Goal: Task Accomplishment & Management: Complete application form

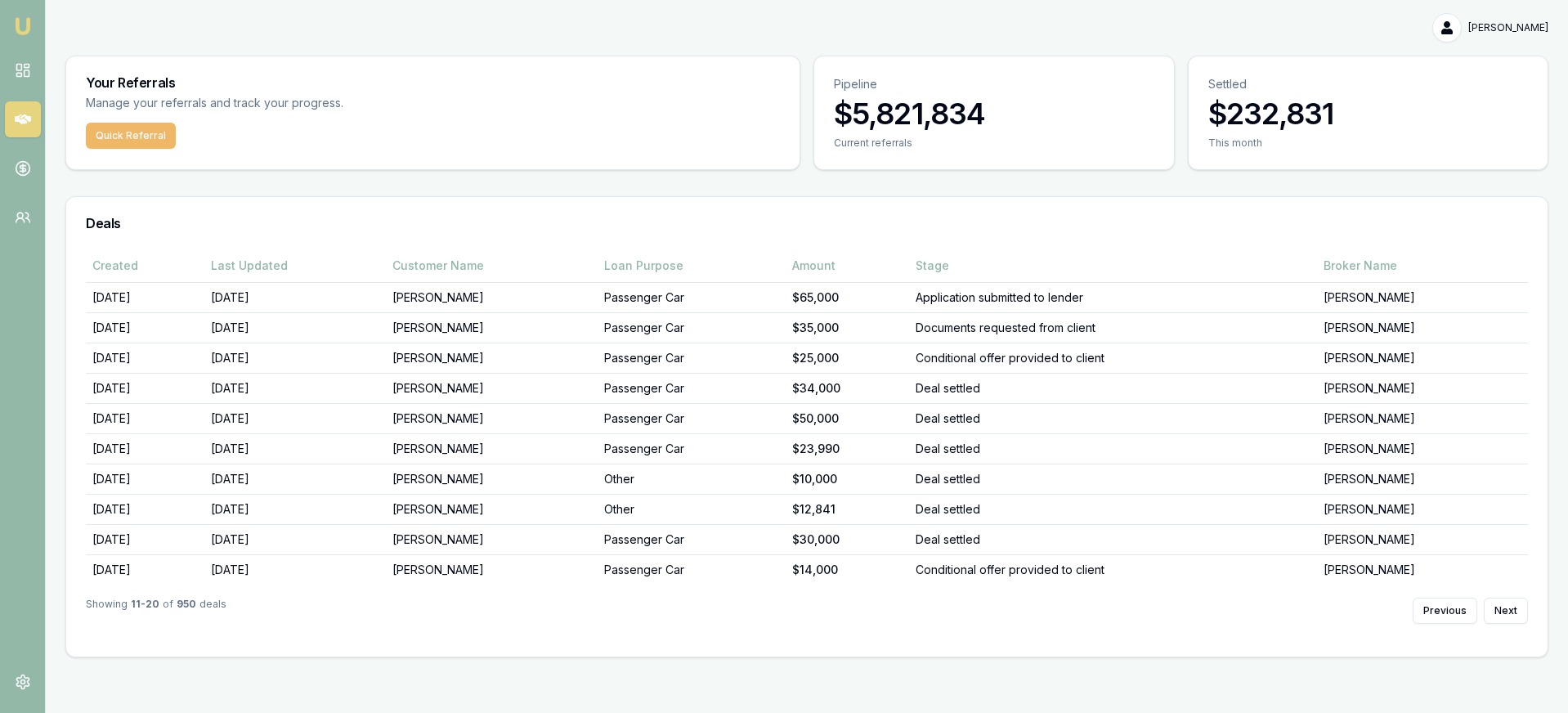
click at [133, 141] on button "Quick Referral" at bounding box center [130, 136] width 90 height 27
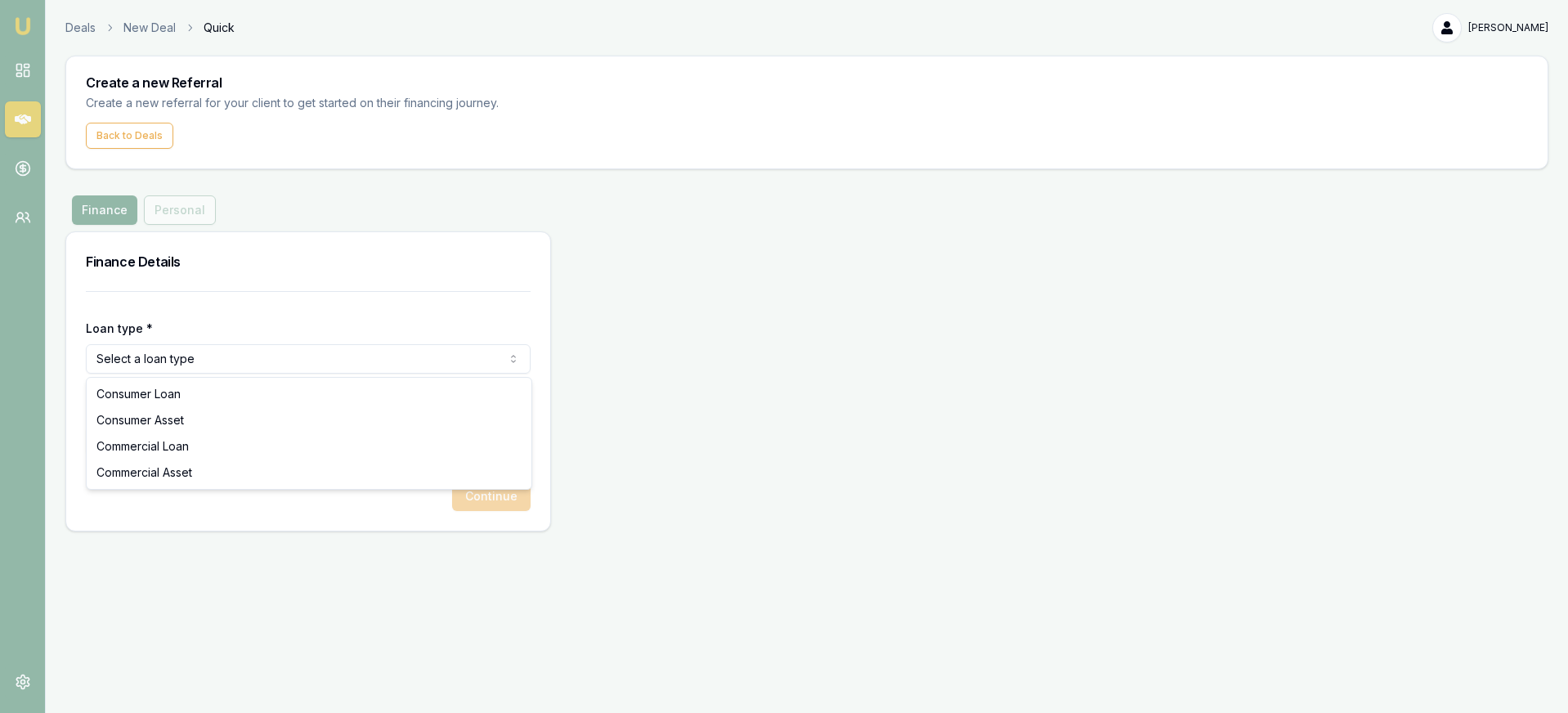
click at [183, 364] on html "Emu Money Deals New Deal Quick [PERSON_NAME] Toggle Menu Create a new Referral …" at bounding box center [784, 356] width 1568 height 713
select select "CONSUMER_ASSET"
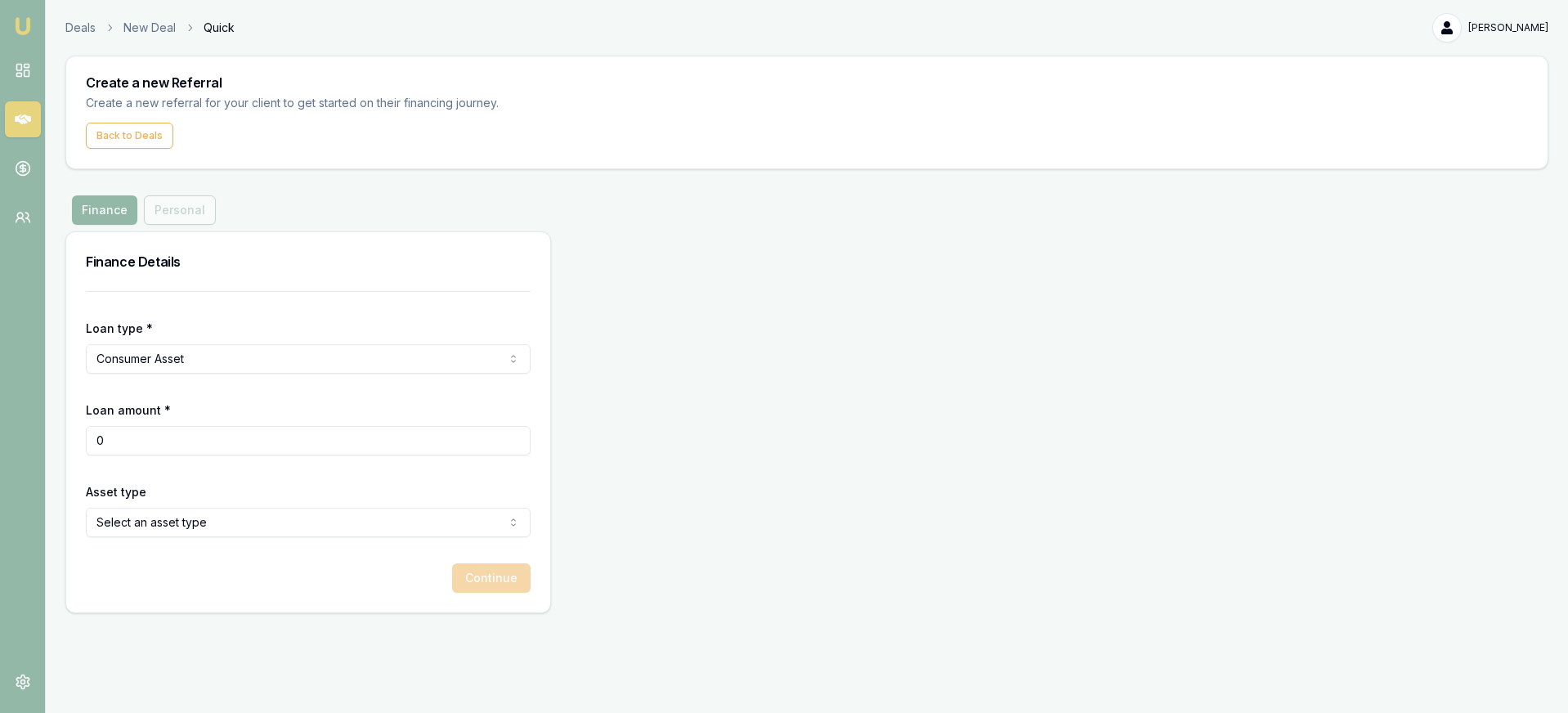
drag, startPoint x: 124, startPoint y: 438, endPoint x: 67, endPoint y: 430, distance: 57.6
click at [72, 431] on div "Loan type * Consumer Asset Consumer Loan Consumer Asset Commercial Loan Commerc…" at bounding box center [308, 451] width 484 height 322
type input "$10,000"
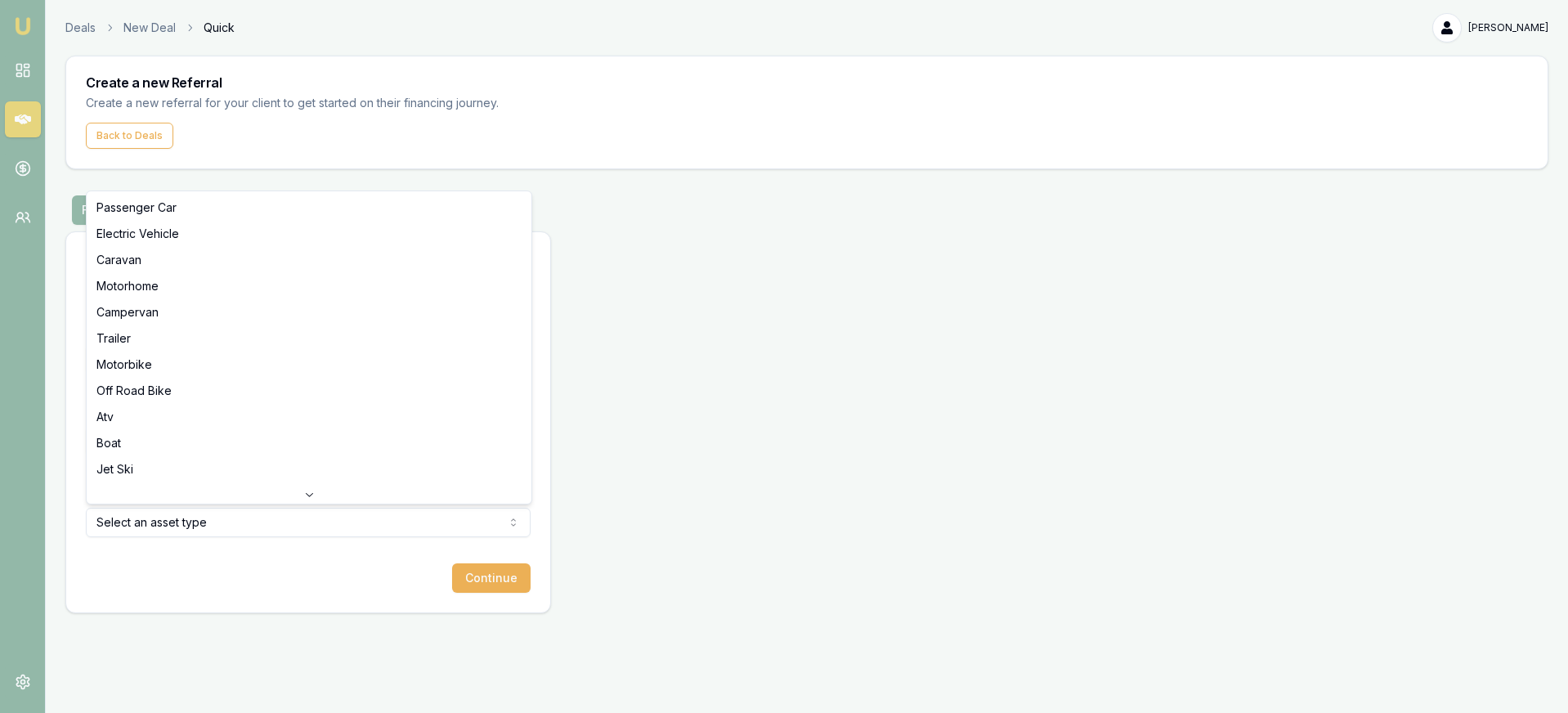
click at [222, 514] on html "Emu Money Deals New Deal Quick [PERSON_NAME] Toggle Menu Create a new Referral …" at bounding box center [784, 356] width 1568 height 713
drag, startPoint x: 201, startPoint y: 209, endPoint x: 262, endPoint y: 264, distance: 82.1
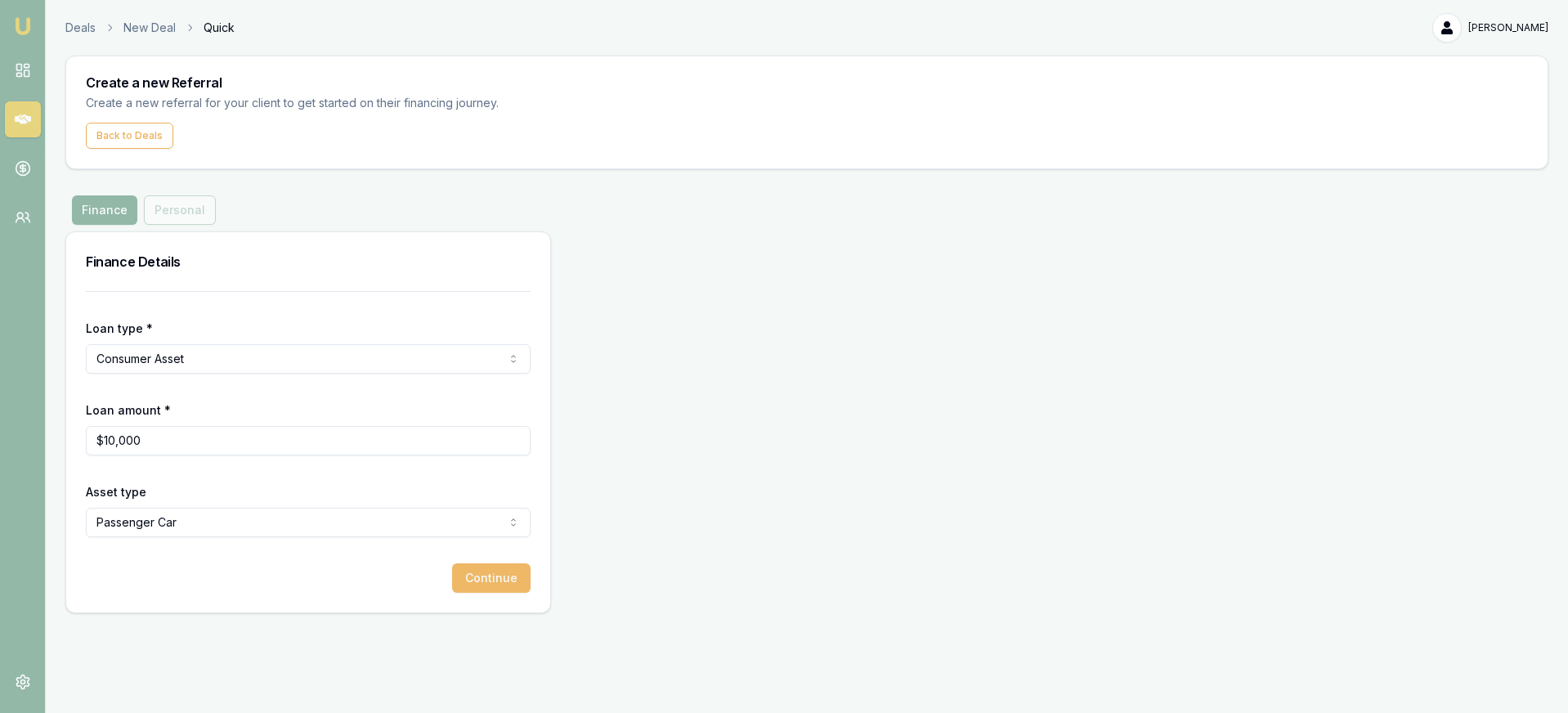
click at [503, 573] on button "Continue" at bounding box center [492, 578] width 79 height 30
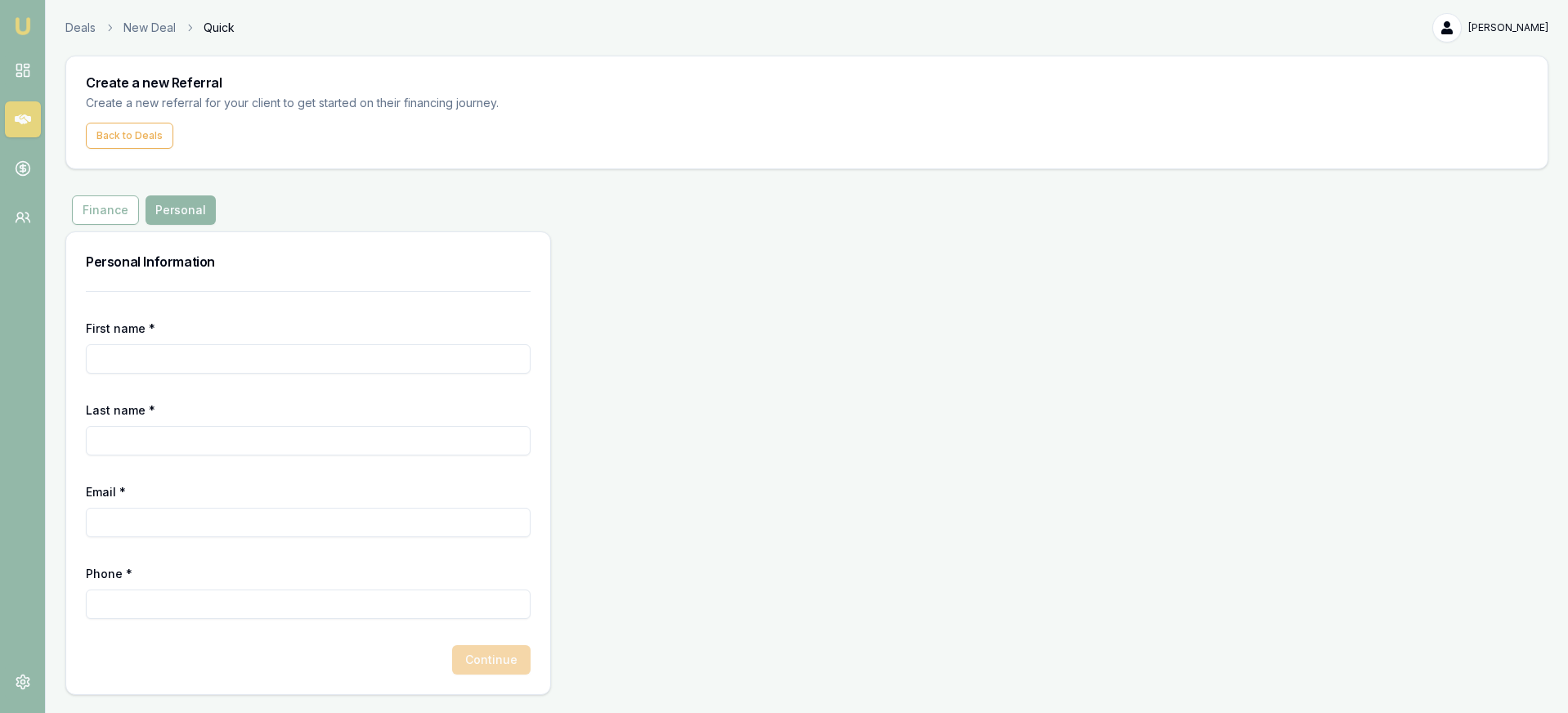
click at [222, 362] on input "First name *" at bounding box center [308, 359] width 445 height 30
type input "[PERSON_NAME]"
click at [249, 426] on input "Last name *" at bounding box center [308, 441] width 445 height 30
type input "Motokula"
click at [272, 536] on input "Email *" at bounding box center [308, 522] width 445 height 30
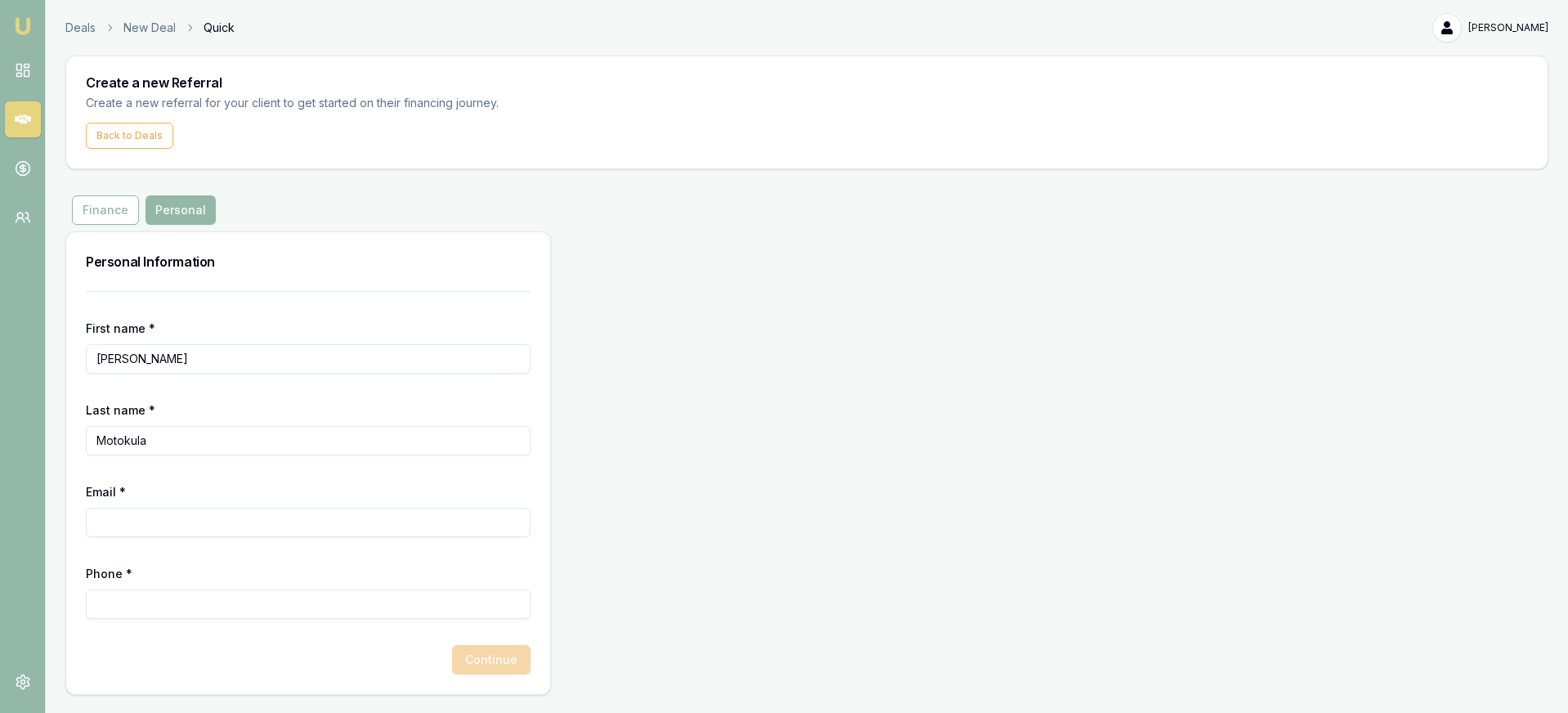
paste input "[EMAIL_ADDRESS][DOMAIN_NAME]"
type input "[EMAIL_ADDRESS][DOMAIN_NAME]"
click at [240, 614] on input "Phone *" at bounding box center [308, 604] width 445 height 30
type input "0408 957 246"
click at [470, 661] on button "Continue" at bounding box center [492, 660] width 79 height 30
